Goal: Task Accomplishment & Management: Manage account settings

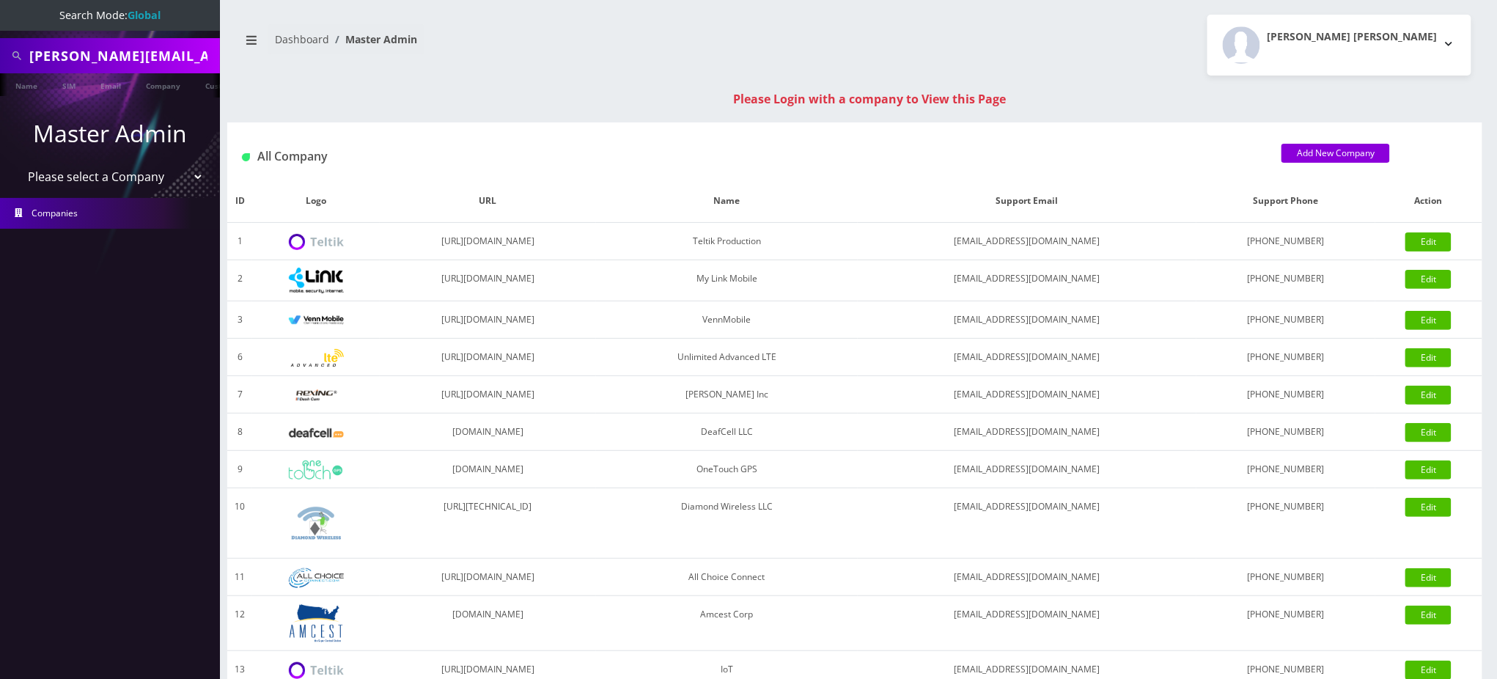
scroll to position [0, 49]
click at [165, 53] on input "simon@scottishplumber.com" at bounding box center [122, 56] width 187 height 28
paste input "7188801799"
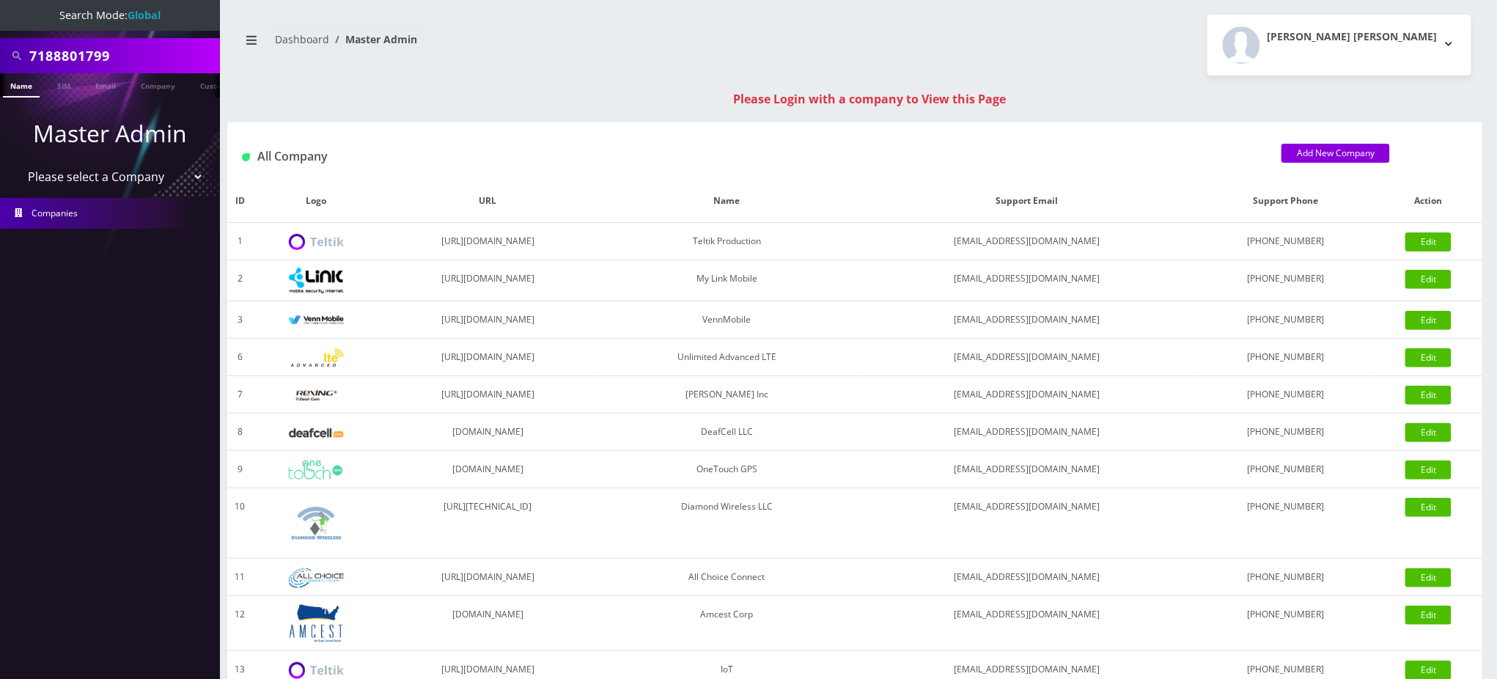
type input "7188801799"
click at [25, 86] on link "Name" at bounding box center [21, 85] width 37 height 24
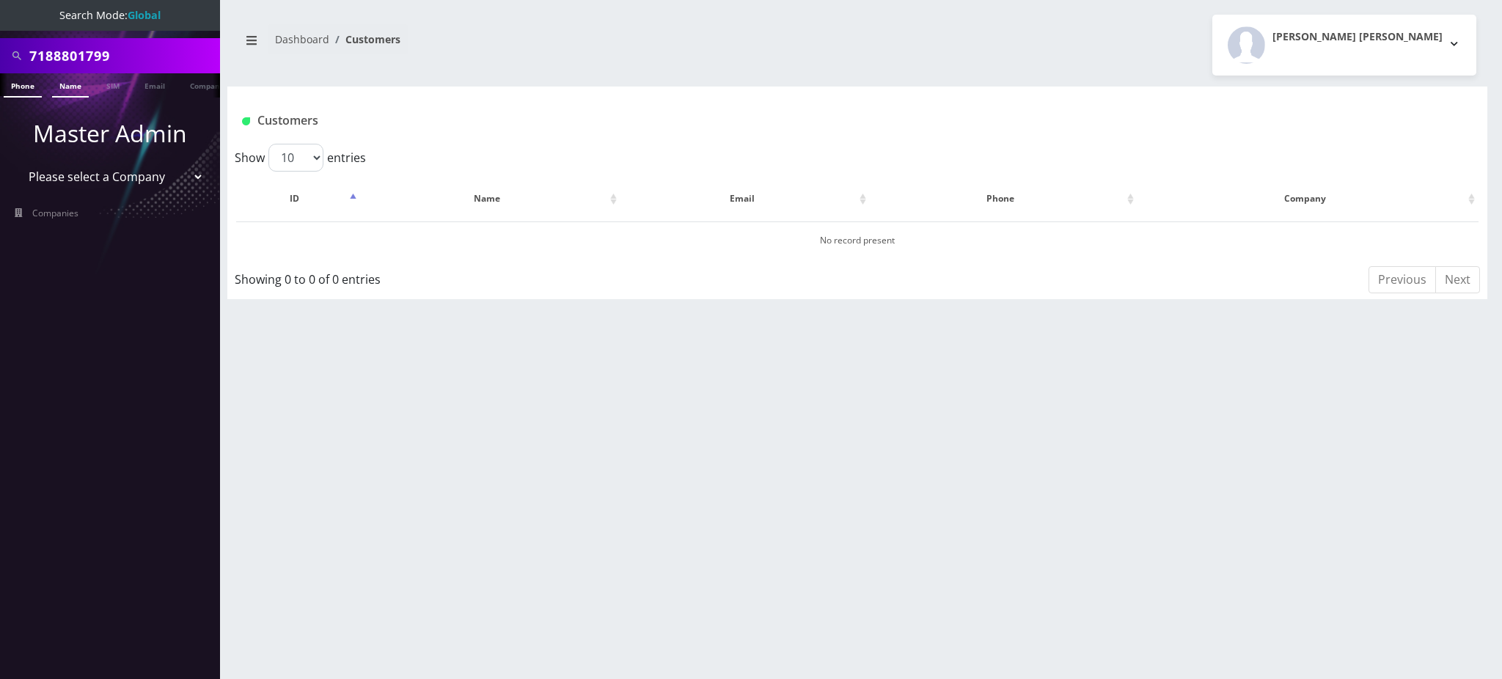
click at [25, 91] on link "Phone" at bounding box center [23, 85] width 38 height 24
click at [18, 84] on link "Phone" at bounding box center [23, 85] width 38 height 24
drag, startPoint x: 119, startPoint y: 56, endPoint x: 0, endPoint y: 73, distance: 120.0
click at [0, 73] on nav "Search Mode: Global 7188801799 Phone Name SIM Email Company Customer Master Adm…" at bounding box center [110, 339] width 220 height 679
drag, startPoint x: 112, startPoint y: 45, endPoint x: 0, endPoint y: 33, distance: 112.9
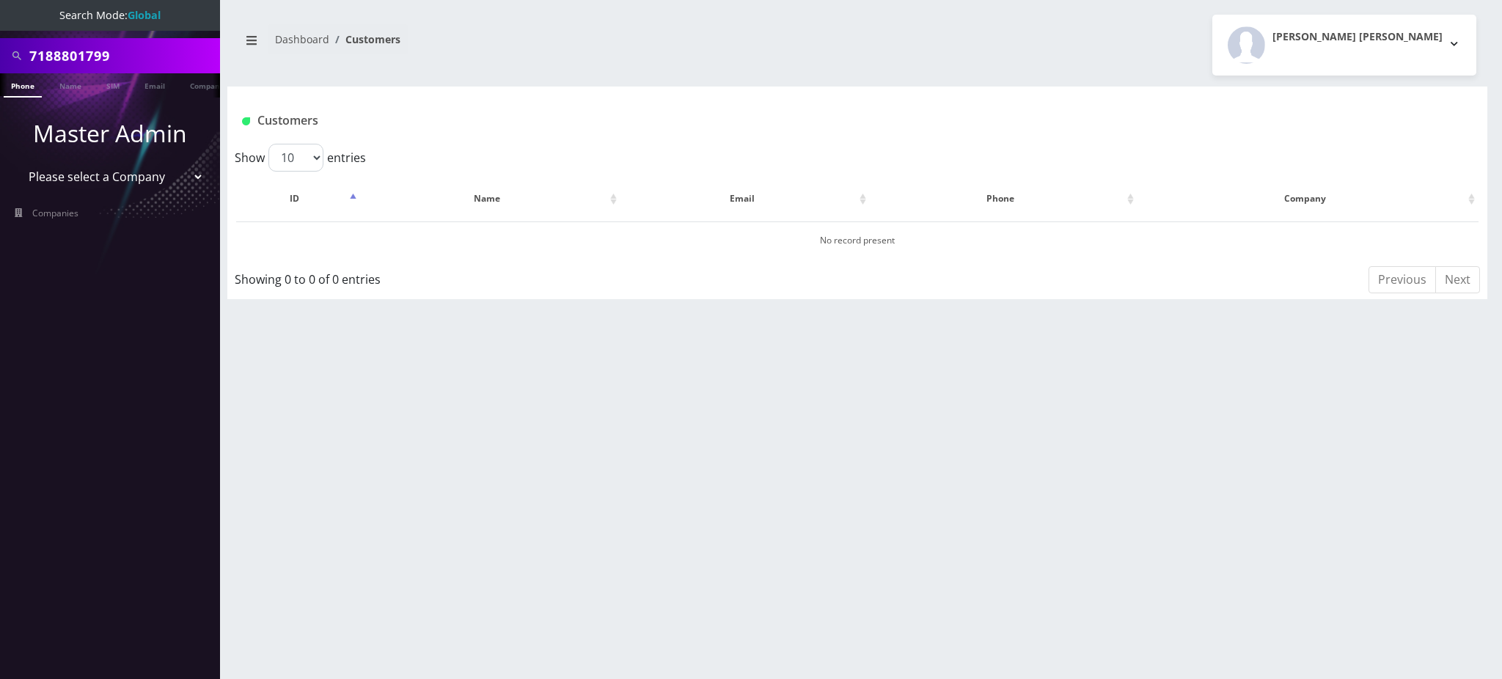
click at [0, 33] on nav "Search Mode: Global 7188801799 Phone Name SIM Email Company Customer Master Adm…" at bounding box center [110, 339] width 220 height 679
type input "9292850052"
click at [21, 86] on link "Phone" at bounding box center [23, 85] width 38 height 24
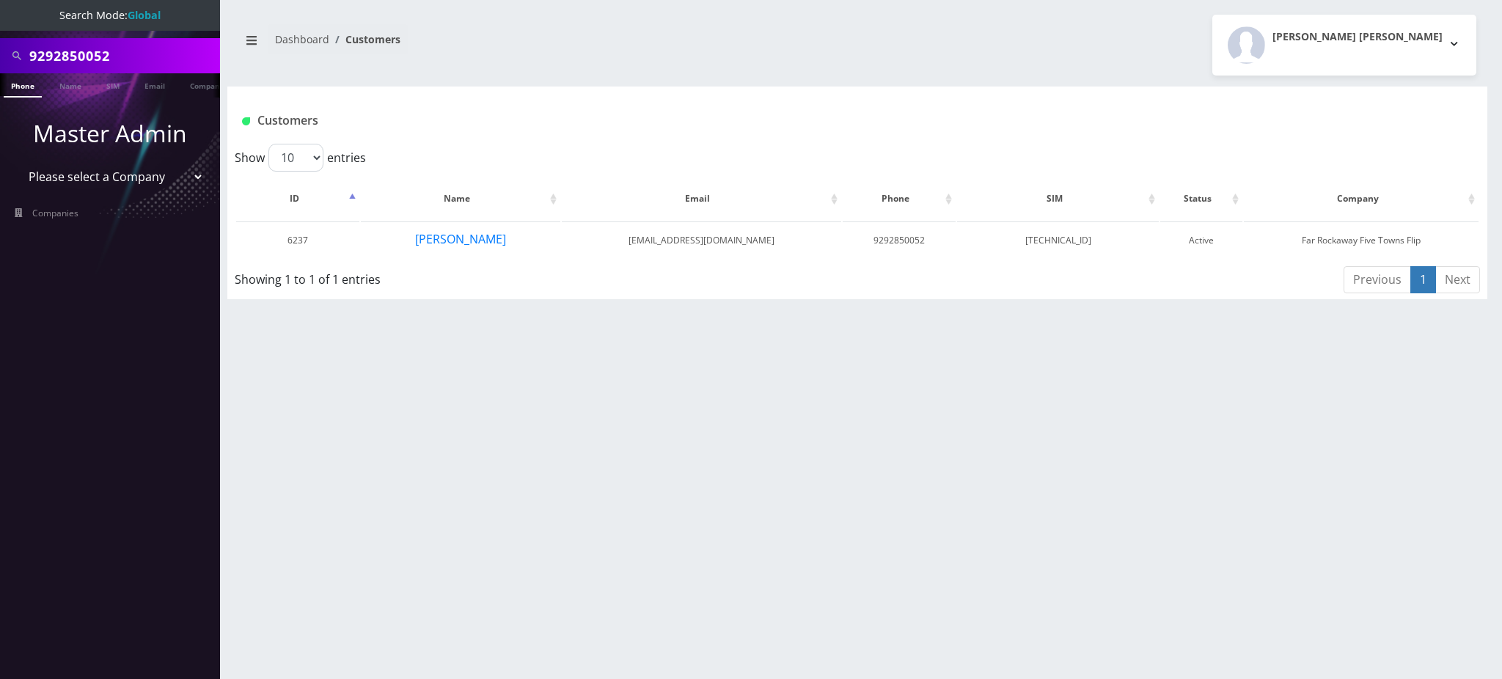
click at [67, 54] on input "9292850052" at bounding box center [122, 56] width 187 height 28
click at [477, 232] on button "LEAH DEUTSCHER" at bounding box center [460, 239] width 92 height 19
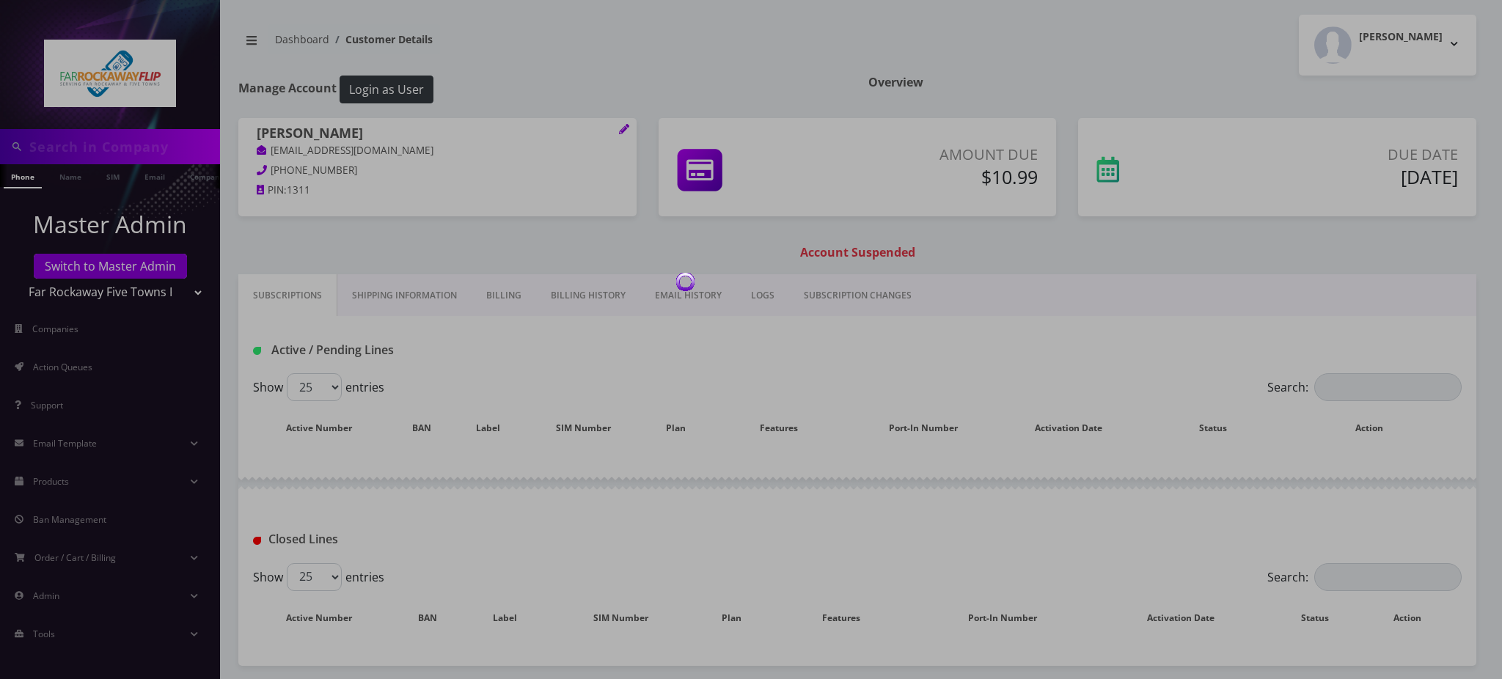
type input "9292850052"
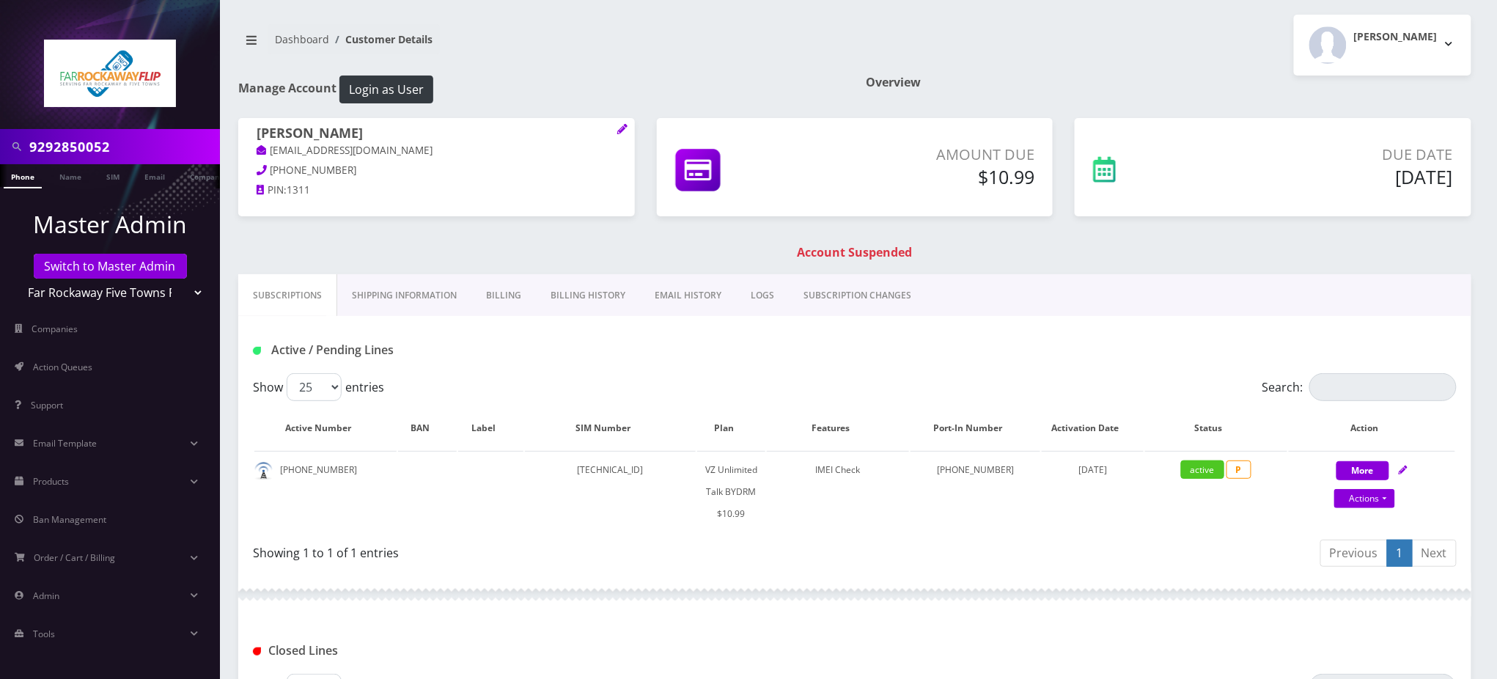
click at [510, 293] on link "Billing" at bounding box center [503, 295] width 65 height 43
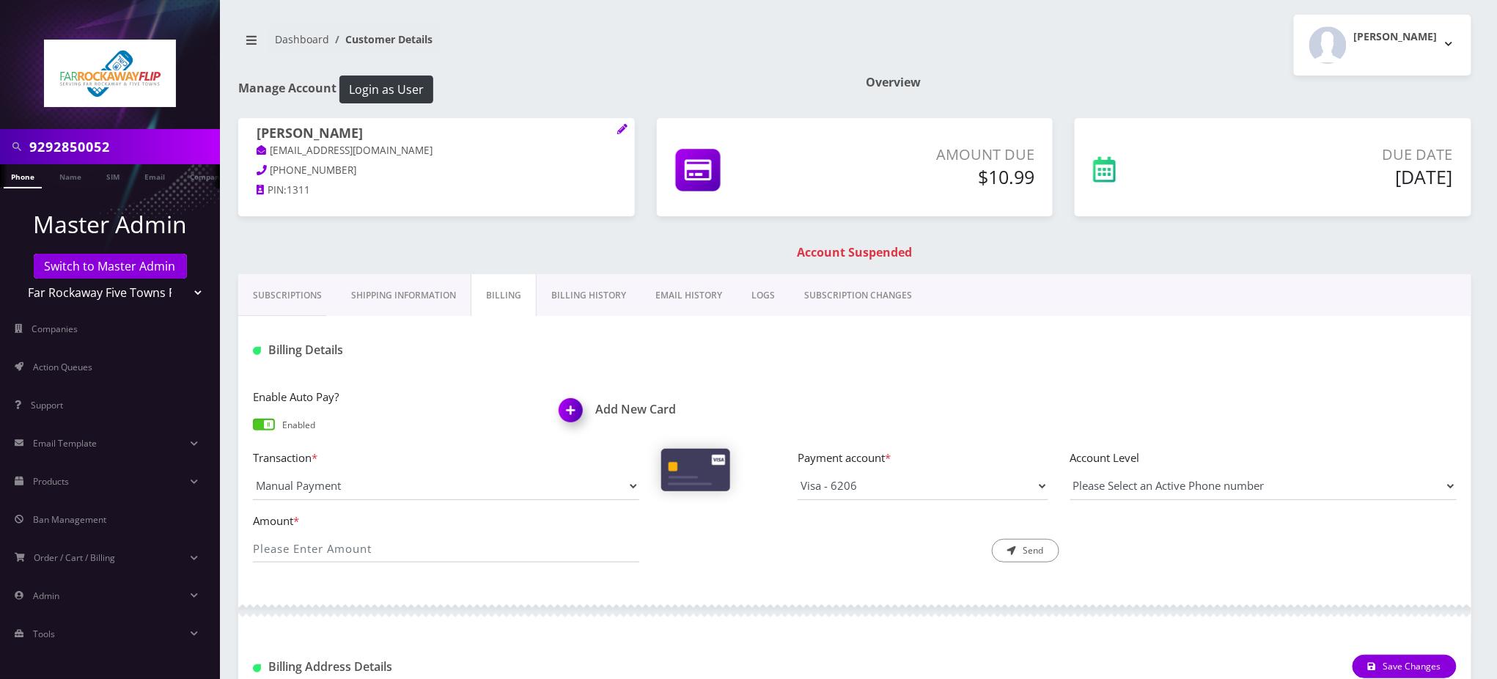
click at [630, 408] on h1 "Add New Card" at bounding box center [701, 410] width 285 height 14
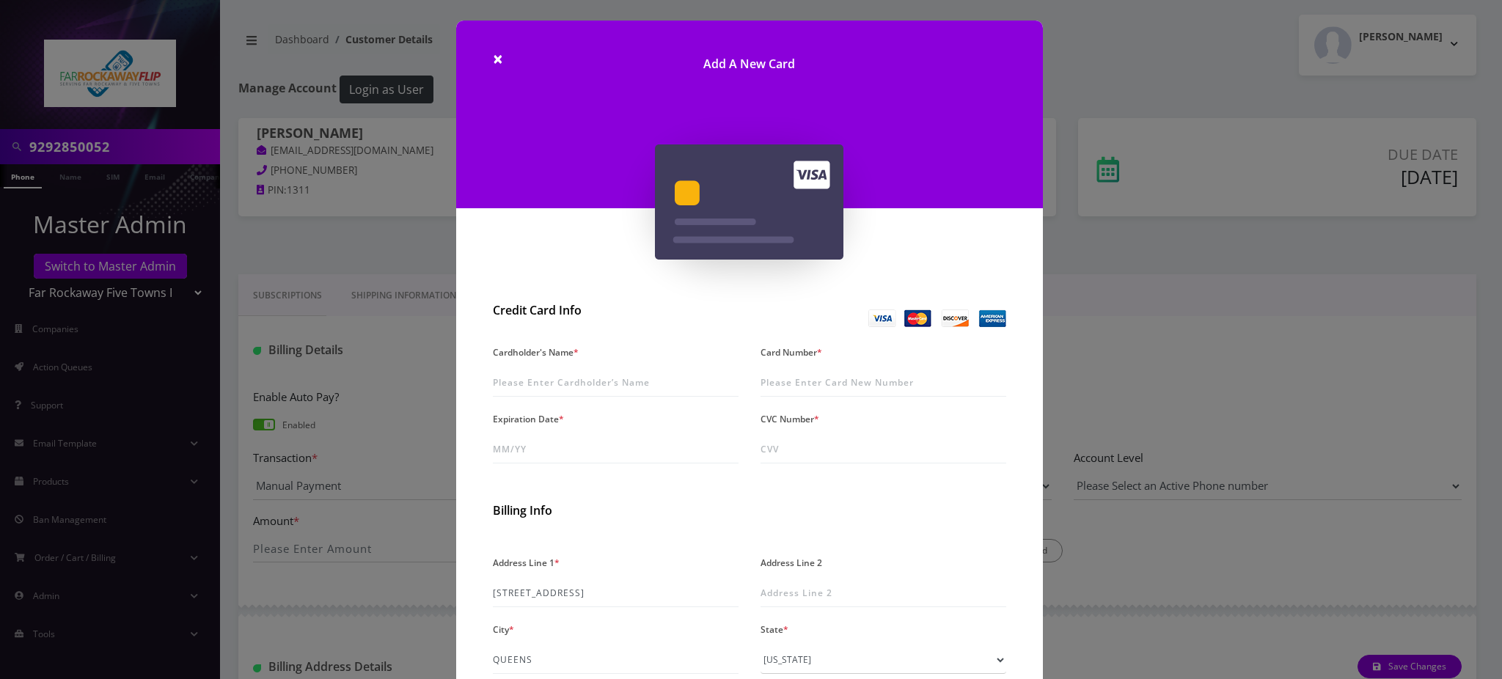
click at [353, 224] on div "× Add A New Card Credit Card Info Cardholder's Name * Card Number * Expiration …" at bounding box center [751, 339] width 1502 height 679
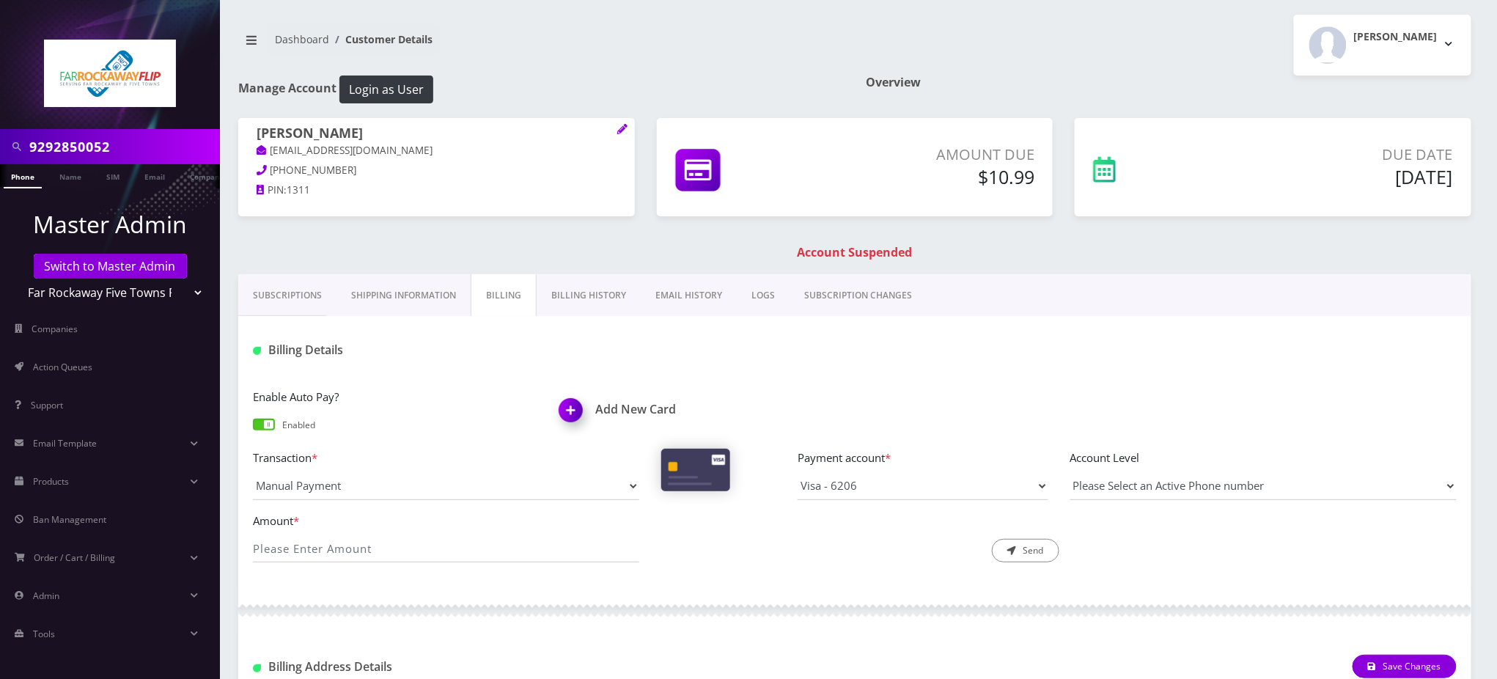
drag, startPoint x: 370, startPoint y: 127, endPoint x: 242, endPoint y: 136, distance: 127.9
click at [242, 136] on div "LEAH DEUTSCHER tlieberman613+224201@gmail.com 917-446-2309 PIN: 1311" at bounding box center [436, 164] width 397 height 92
copy h1 "[PERSON_NAME]"
click at [643, 410] on h1 "Add New Card" at bounding box center [701, 410] width 285 height 14
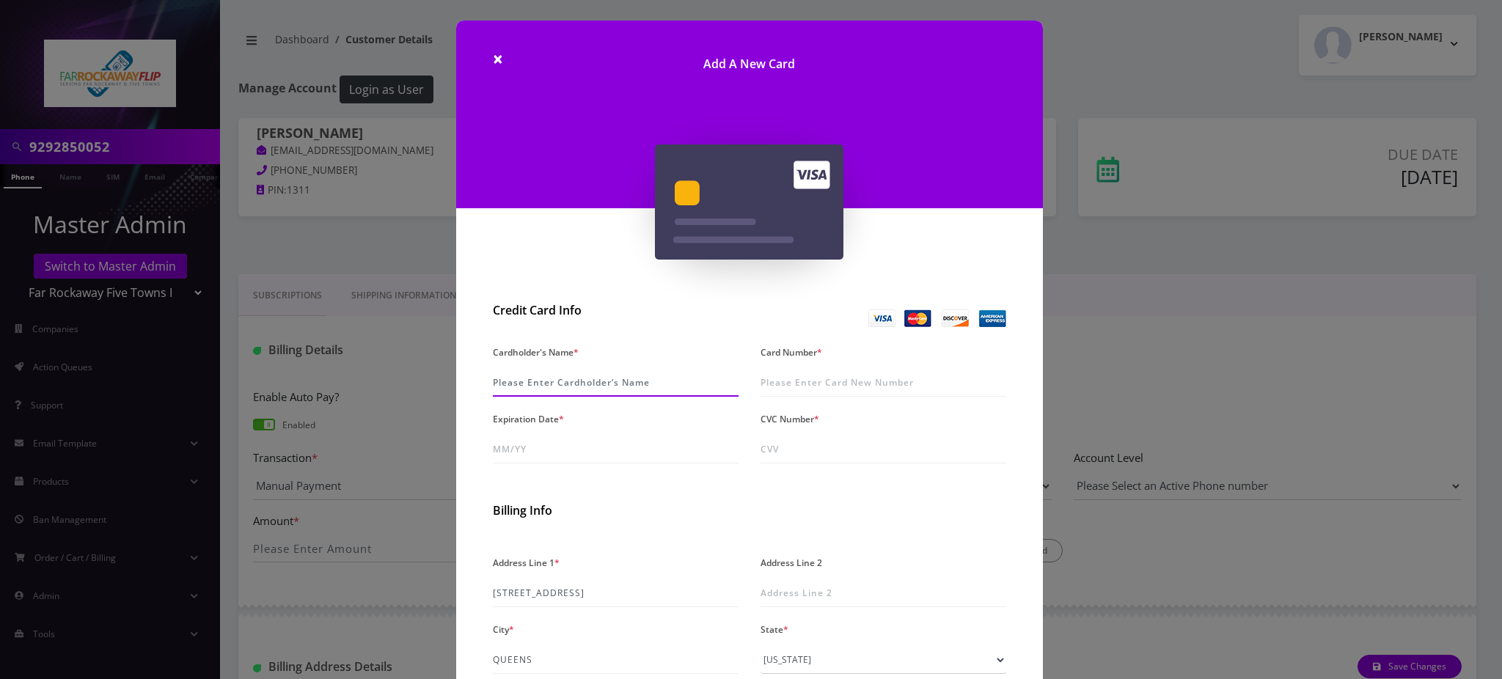
click at [597, 376] on input "Cardholder's Name *" at bounding box center [616, 383] width 246 height 28
paste input "[PERSON_NAME]"
type input "[PERSON_NAME]"
click at [801, 383] on input "Card Number *" at bounding box center [883, 383] width 246 height 28
type input "4266 8418 7054 8961"
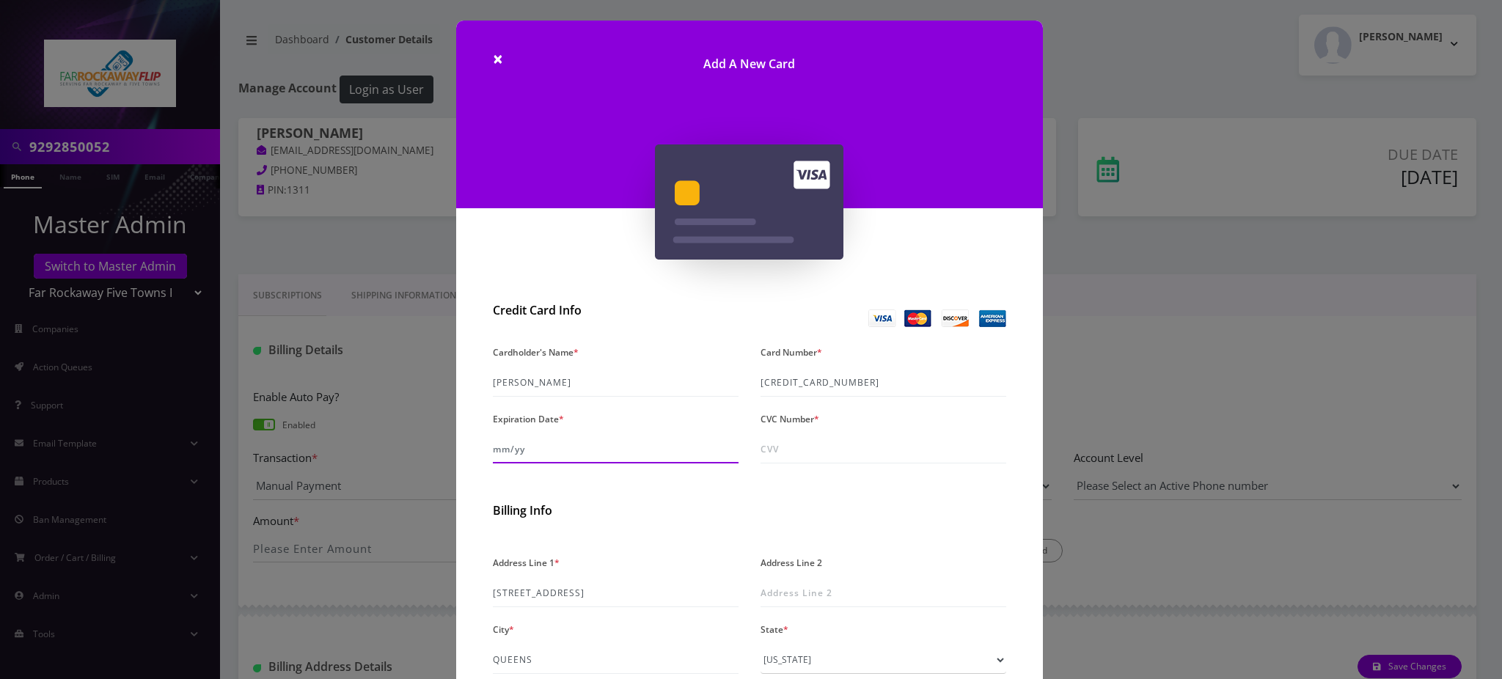
click at [518, 453] on input "Expiration Date *" at bounding box center [616, 450] width 246 height 28
type input "04/30"
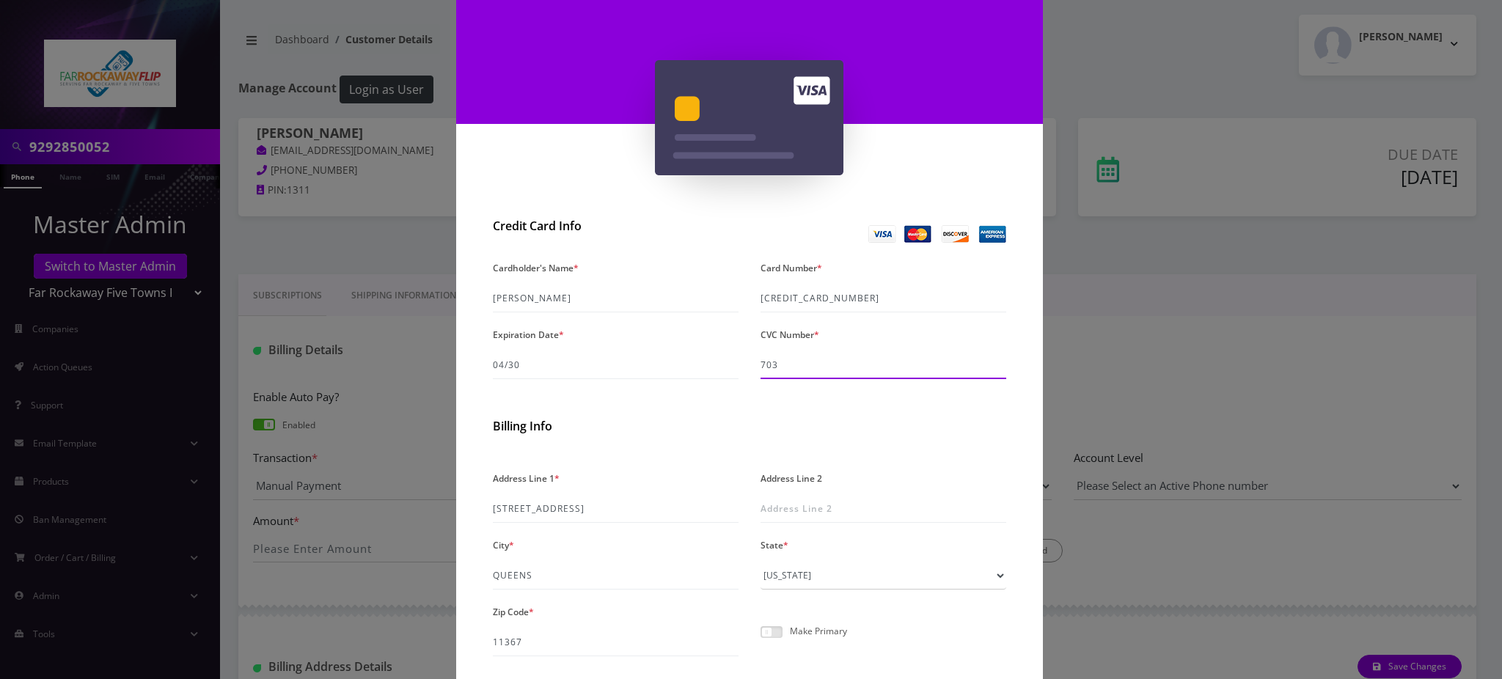
scroll to position [196, 0]
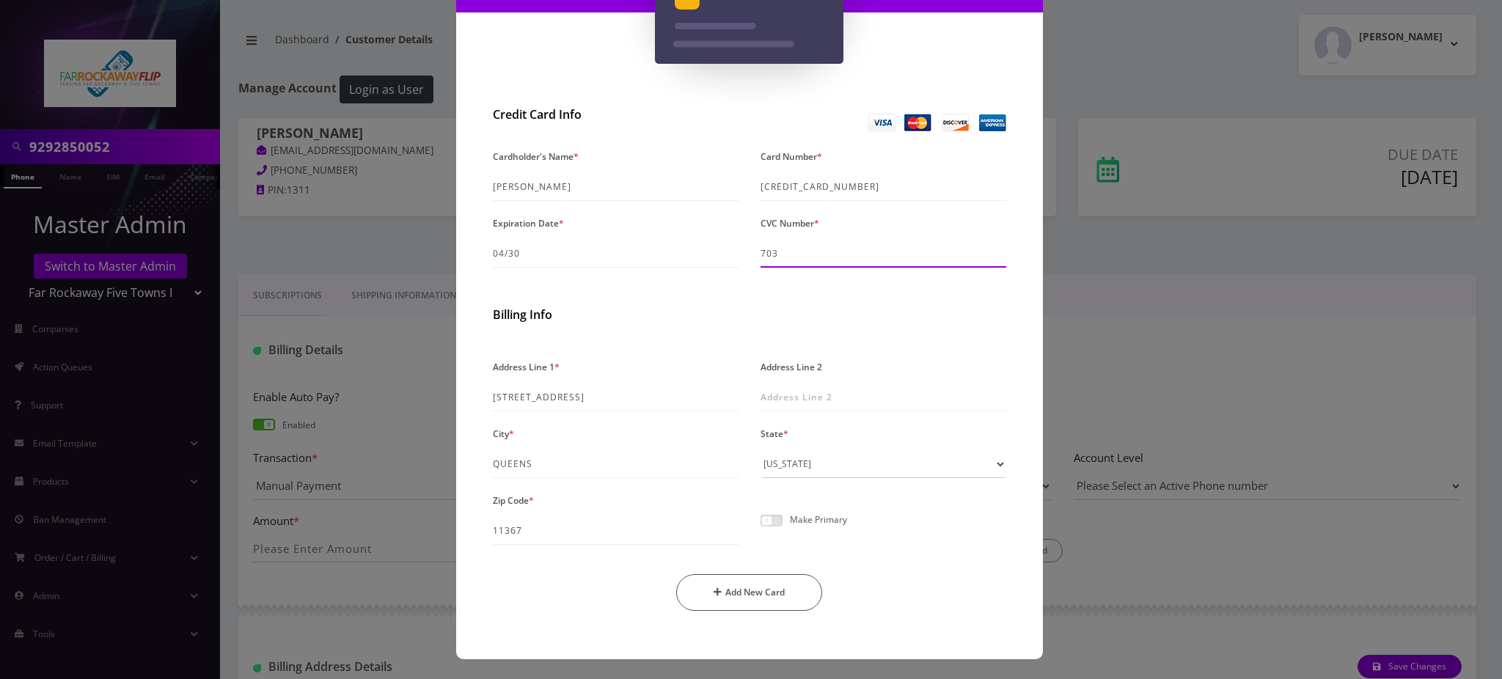
type input "703"
click at [811, 520] on p "Make Primary" at bounding box center [818, 520] width 57 height 10
click at [778, 520] on span at bounding box center [771, 521] width 22 height 12
click at [760, 529] on input "checkbox" at bounding box center [760, 529] width 0 height 0
click at [758, 594] on button "Add New Card" at bounding box center [749, 592] width 146 height 37
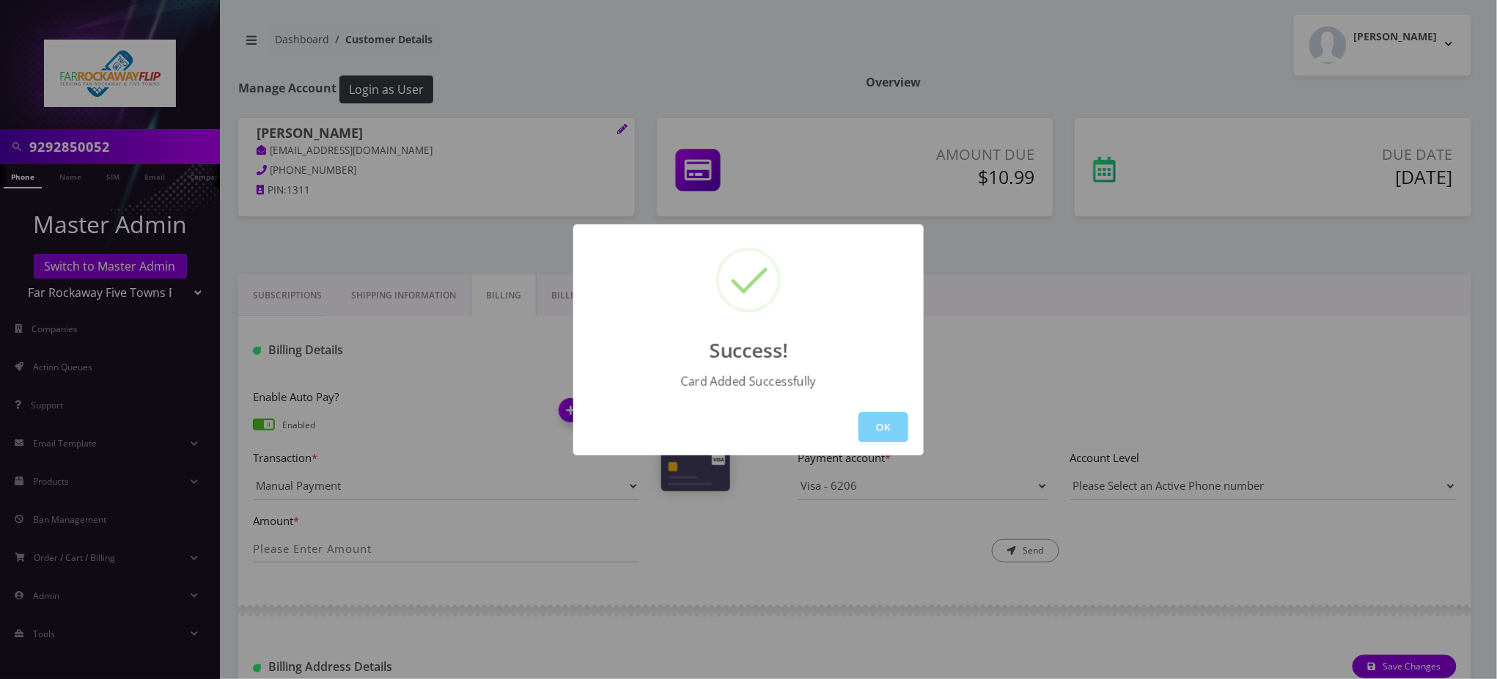
drag, startPoint x: 887, startPoint y: 416, endPoint x: 749, endPoint y: 381, distance: 142.3
click at [886, 416] on button "OK" at bounding box center [884, 427] width 50 height 30
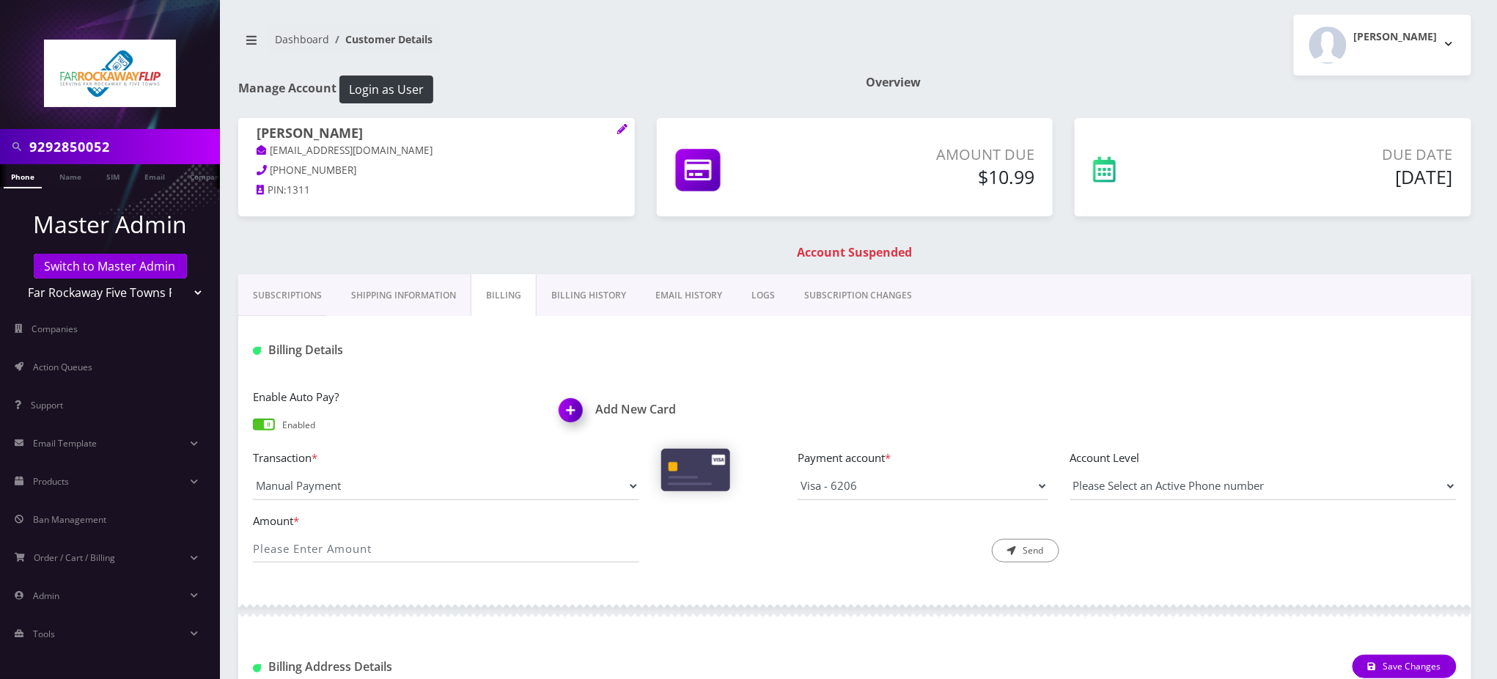
click at [18, 173] on link "Phone" at bounding box center [23, 176] width 38 height 24
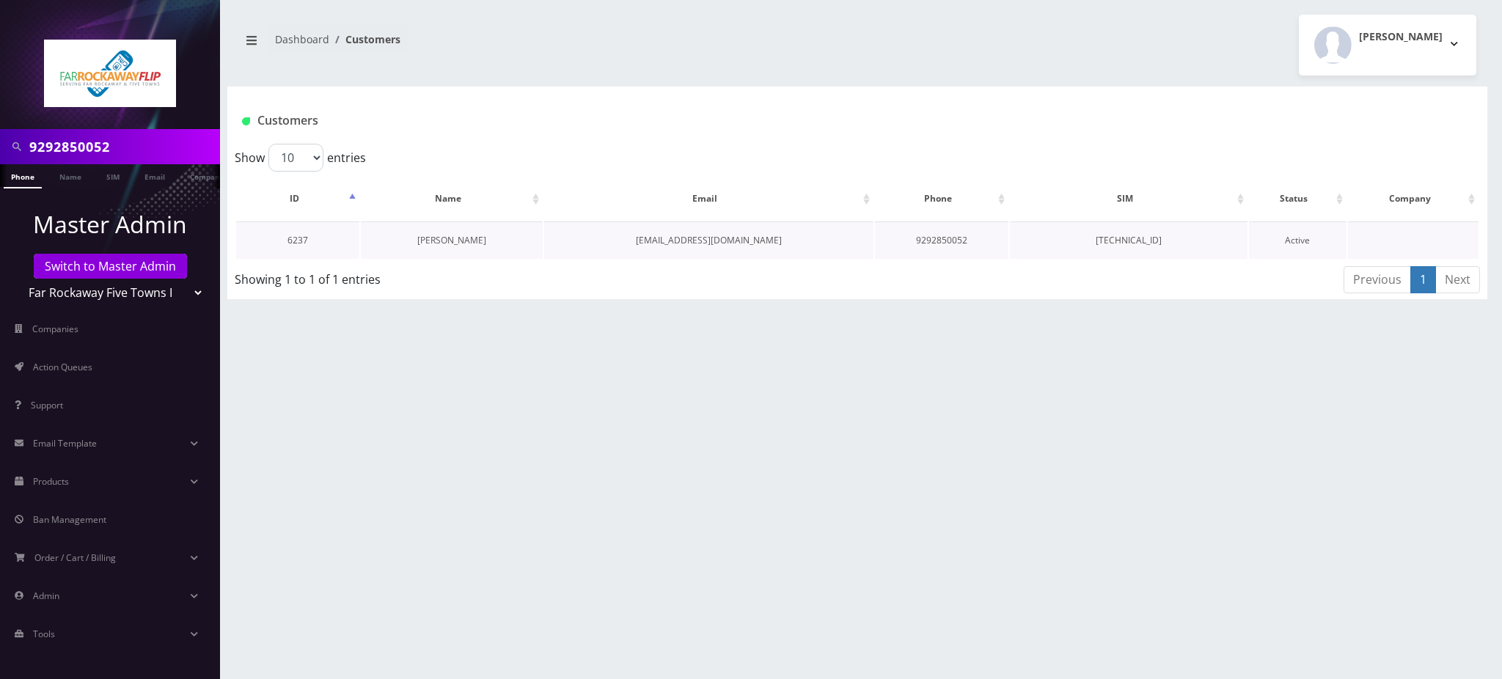
scroll to position [0, 7]
click at [474, 240] on link "[PERSON_NAME]" at bounding box center [451, 240] width 69 height 12
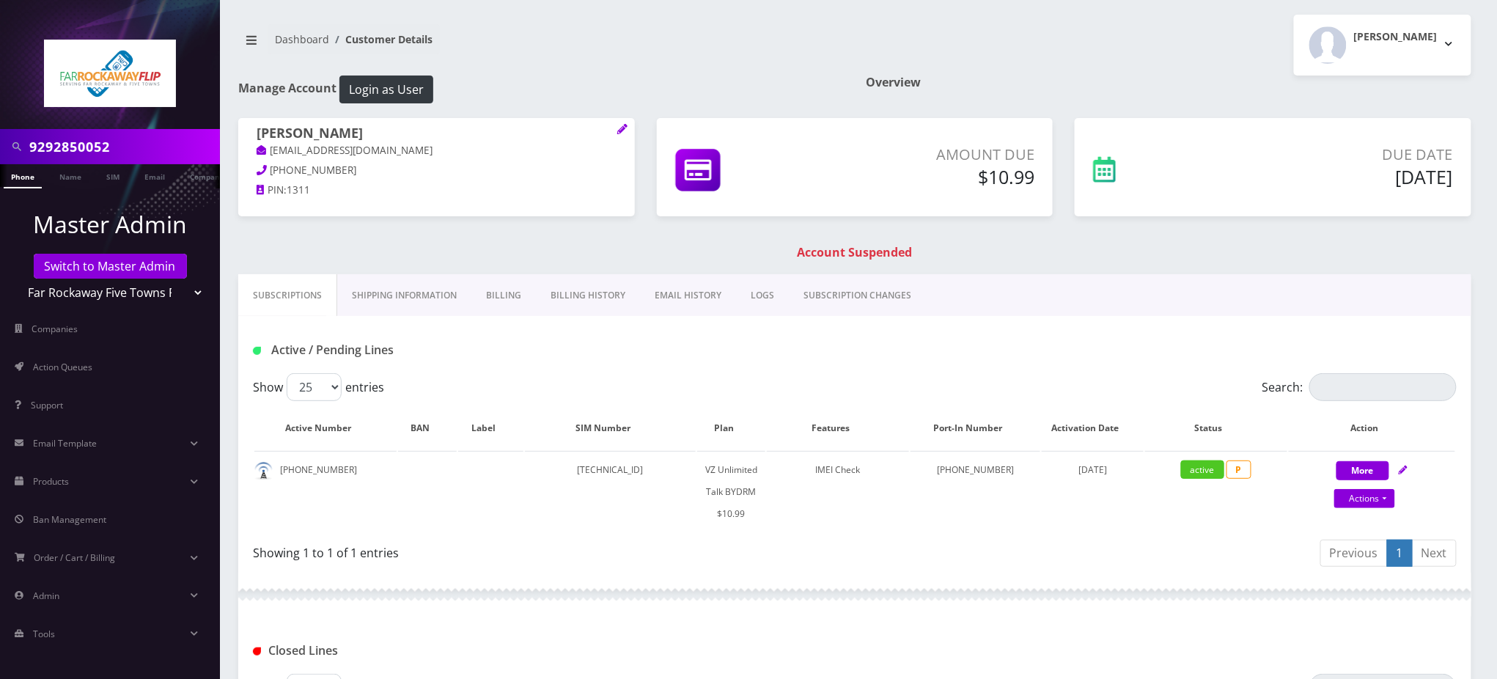
click at [513, 297] on link "Billing" at bounding box center [503, 295] width 65 height 43
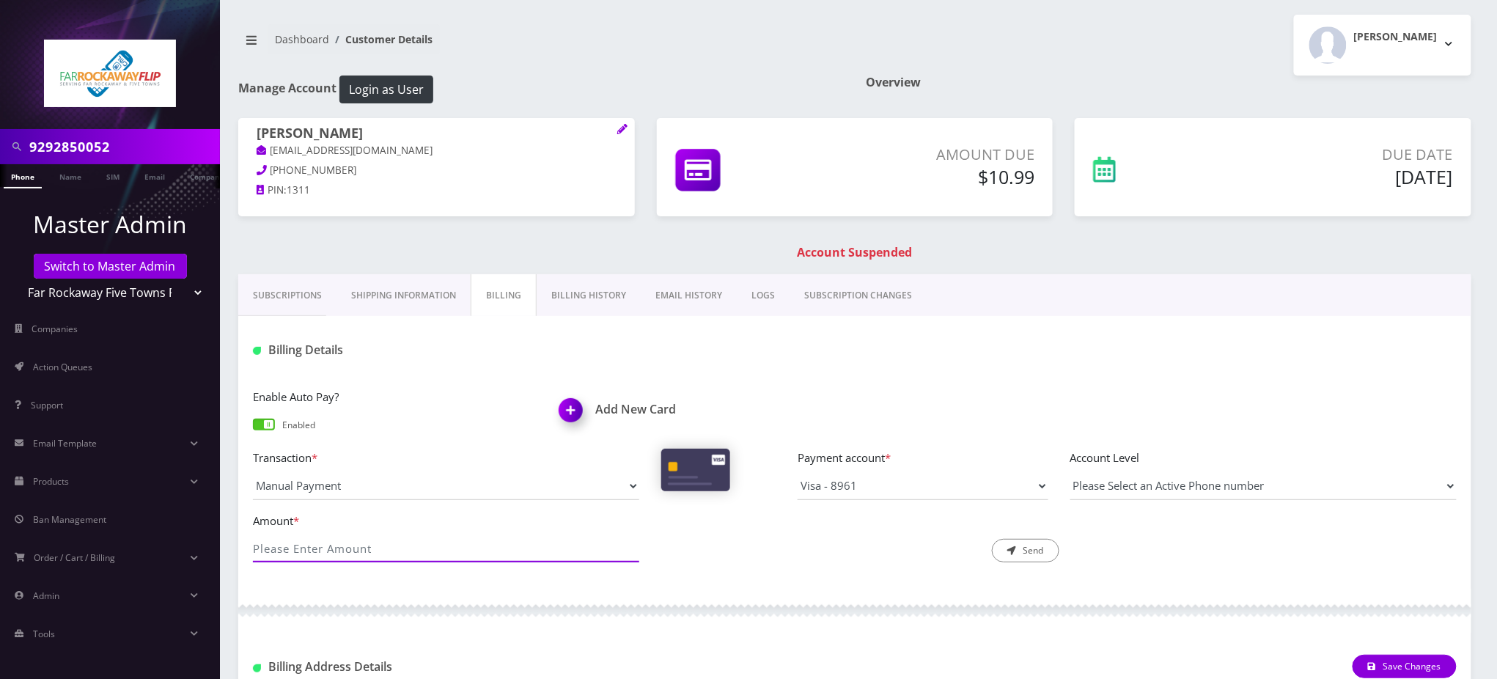
click at [488, 548] on input "Amount *" at bounding box center [446, 549] width 386 height 28
type input "10.99"
click at [1038, 548] on button "Send" at bounding box center [1025, 550] width 67 height 23
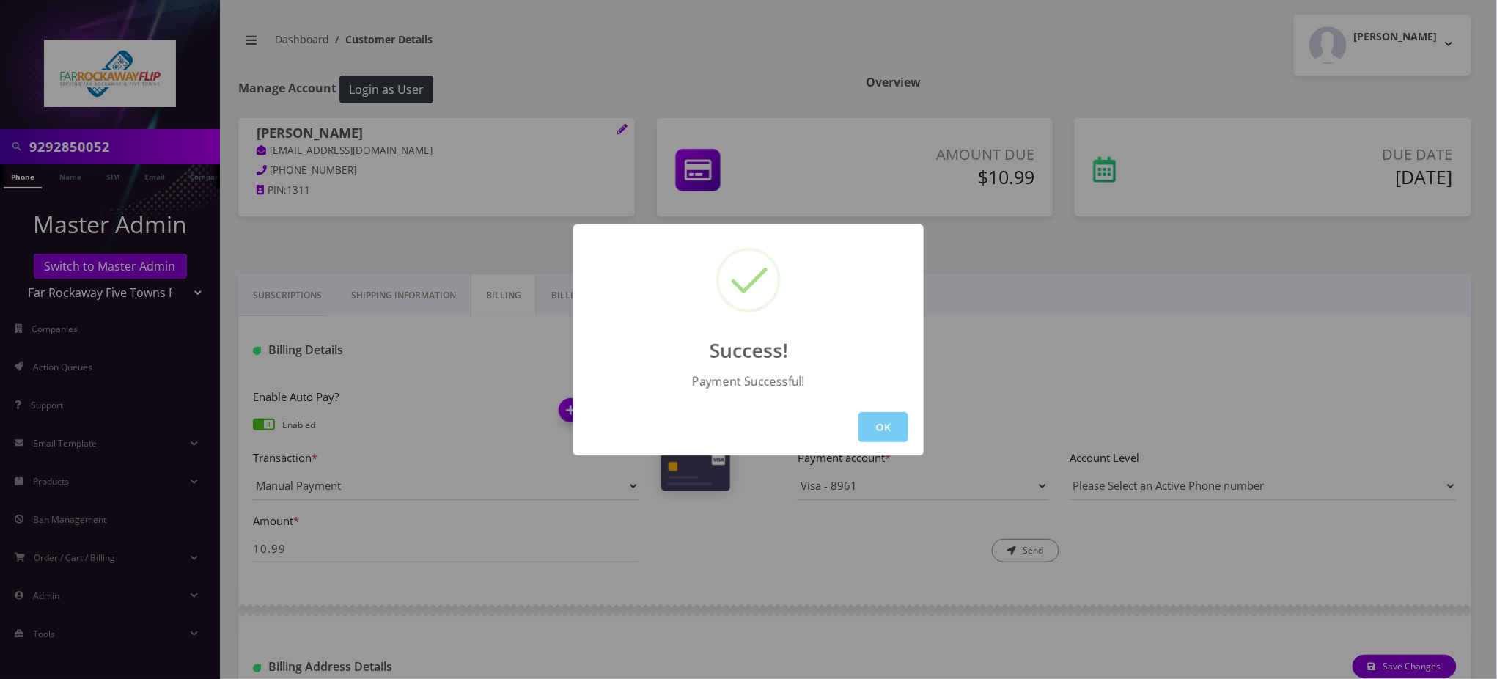
click at [886, 437] on button "OK" at bounding box center [884, 427] width 50 height 30
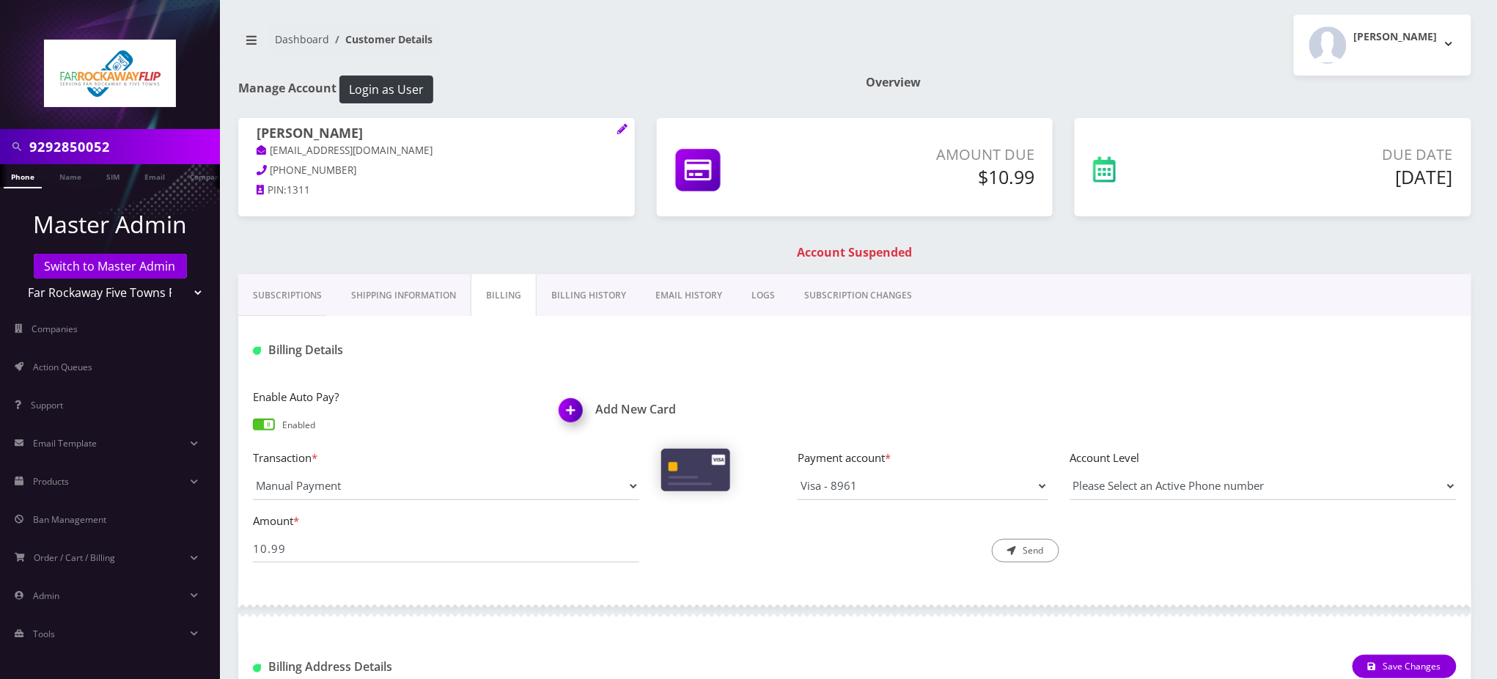
click at [23, 176] on link "Phone" at bounding box center [23, 176] width 38 height 24
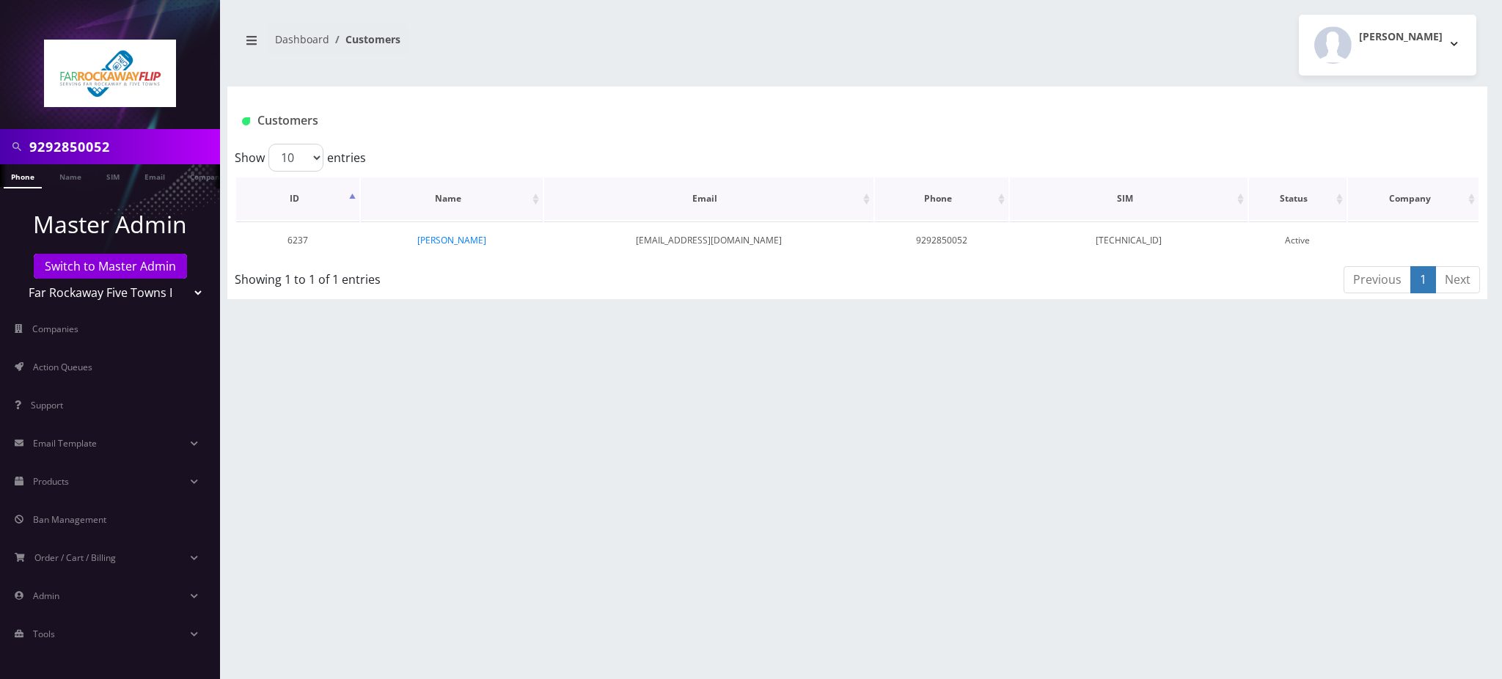
scroll to position [0, 7]
click at [468, 243] on link "[PERSON_NAME]" at bounding box center [451, 240] width 69 height 12
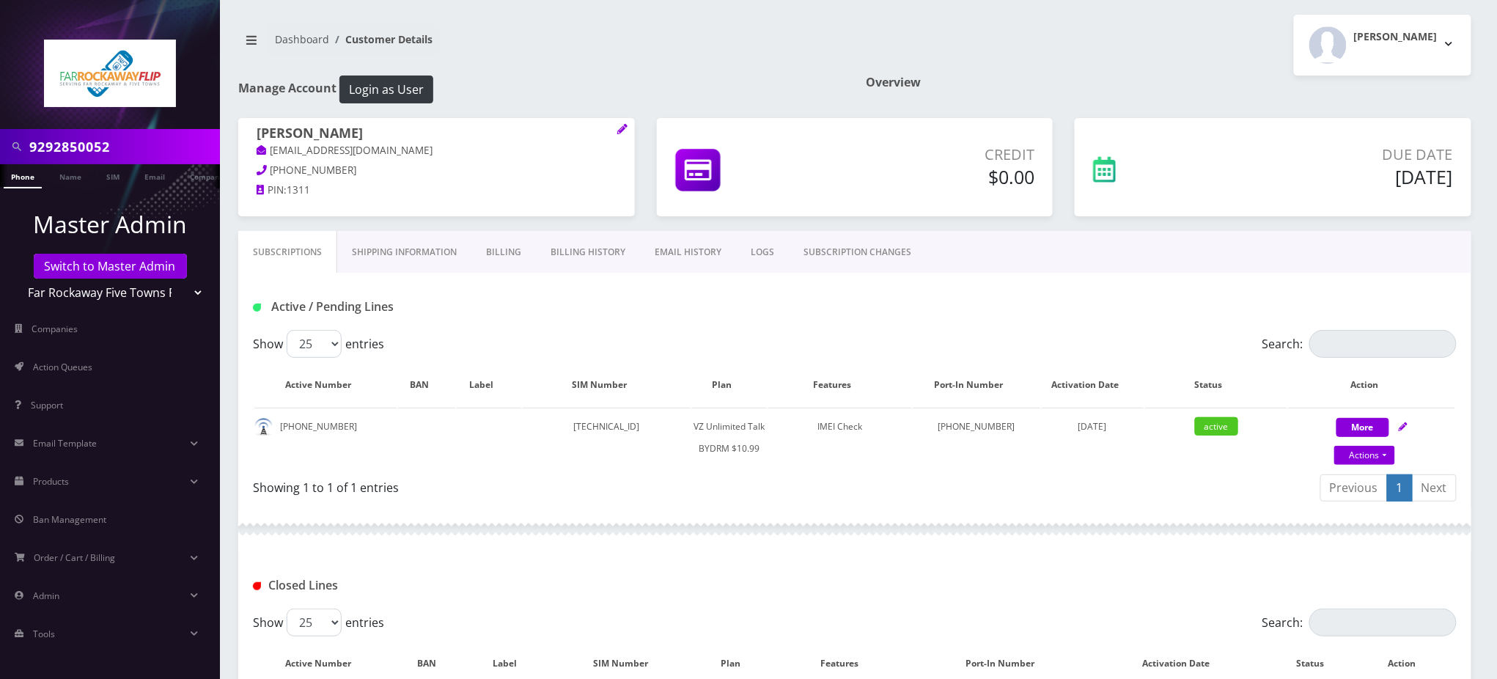
click at [448, 298] on div "Active / Pending Lines" at bounding box center [446, 307] width 408 height 24
click at [92, 148] on input "9292850052" at bounding box center [122, 147] width 187 height 28
click at [92, 147] on input "9292850052" at bounding box center [122, 147] width 187 height 28
click at [87, 141] on input "9292850052" at bounding box center [122, 147] width 187 height 28
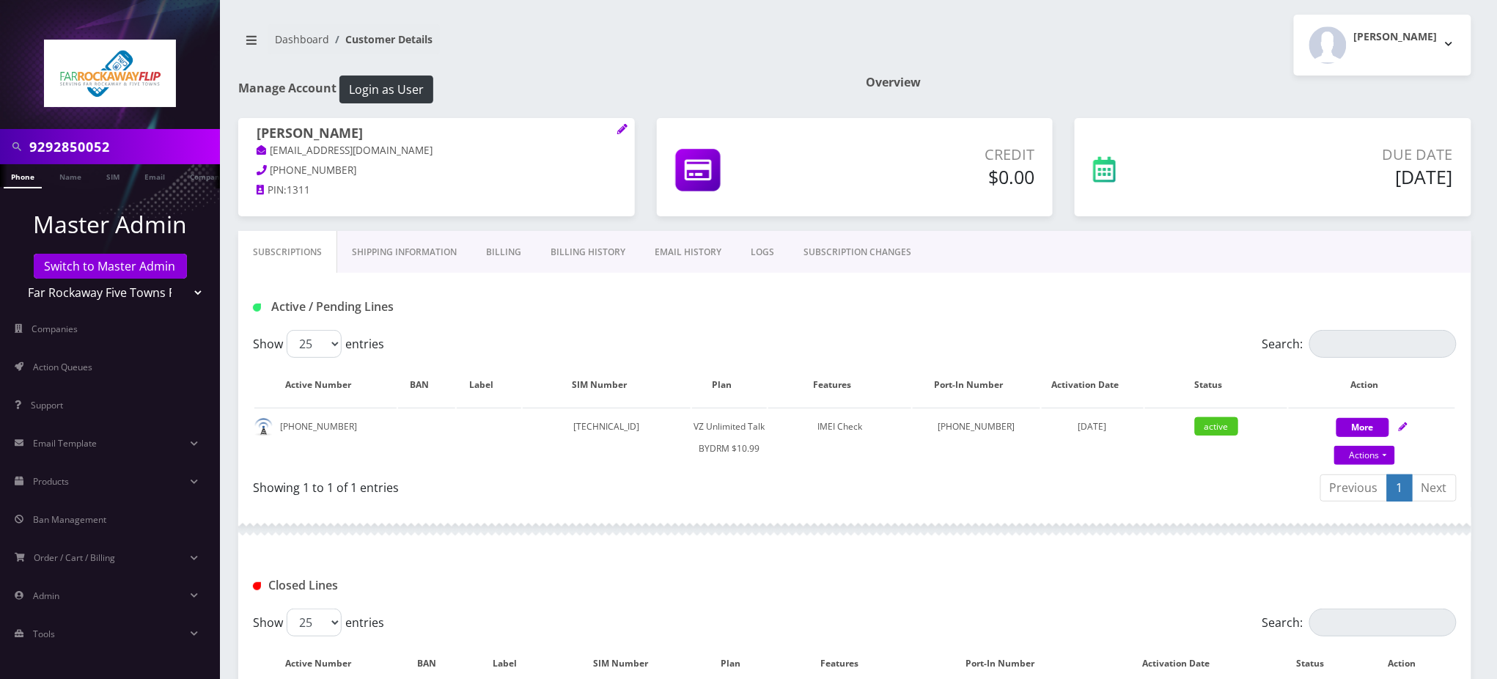
click at [87, 141] on input "9292850052" at bounding box center [122, 147] width 187 height 28
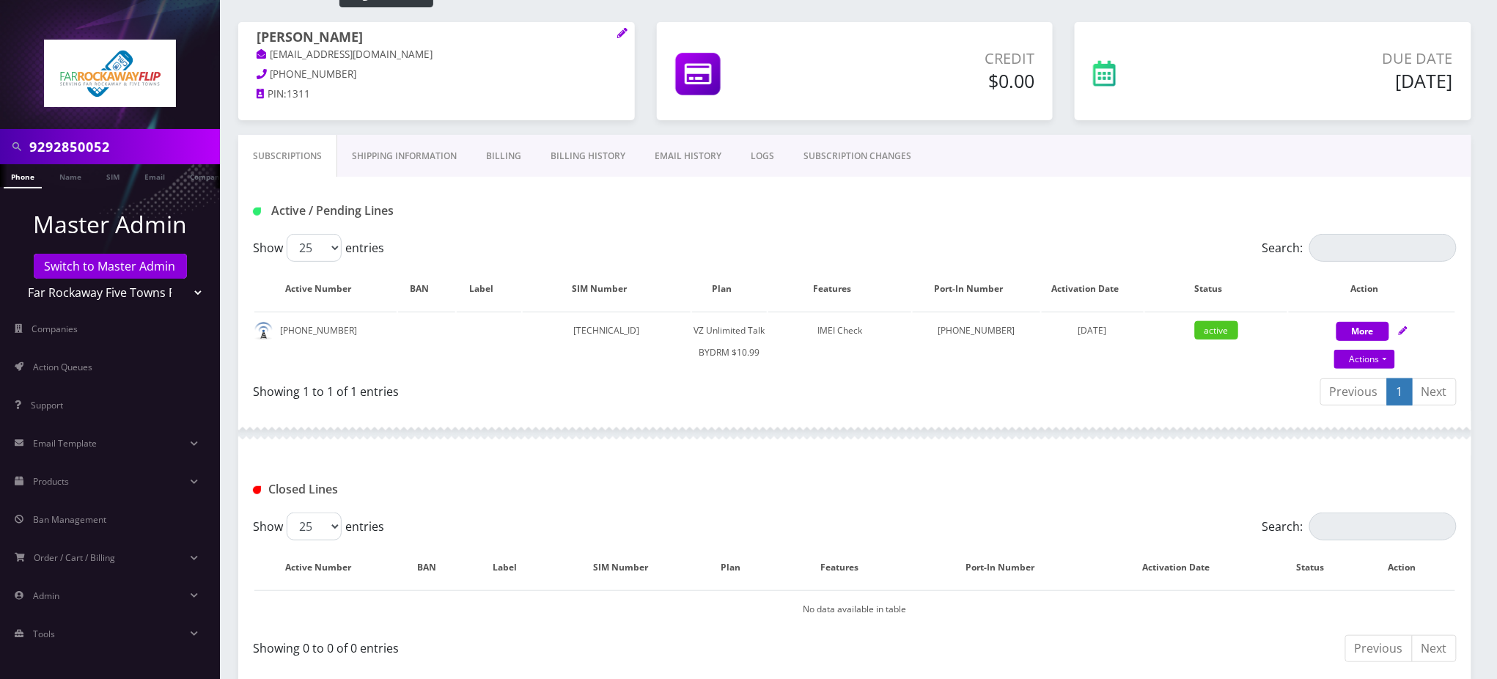
scroll to position [166, 0]
